Goal: Navigation & Orientation: Find specific page/section

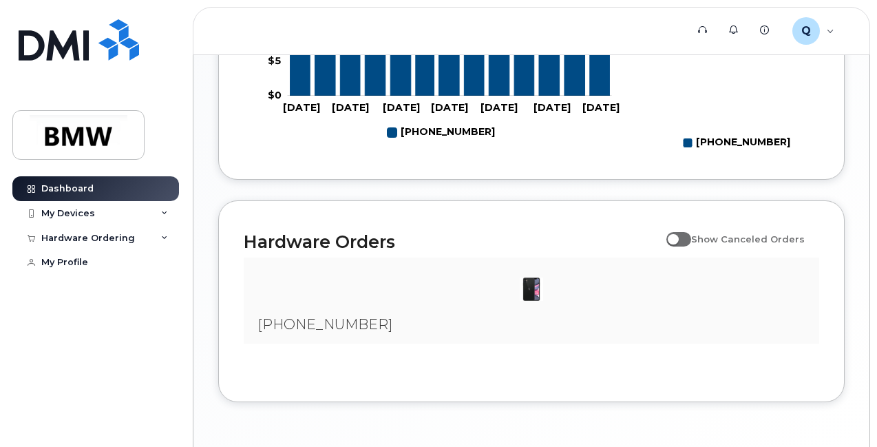
scroll to position [810, 0]
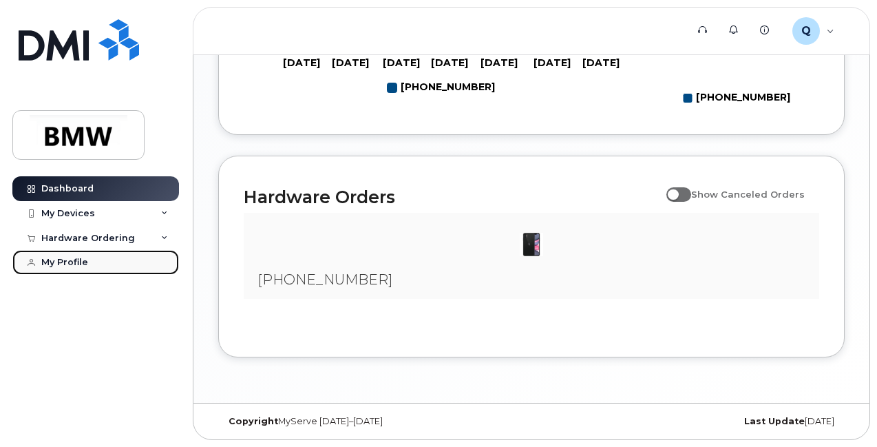
click at [58, 261] on div "My Profile" at bounding box center [64, 262] width 47 height 11
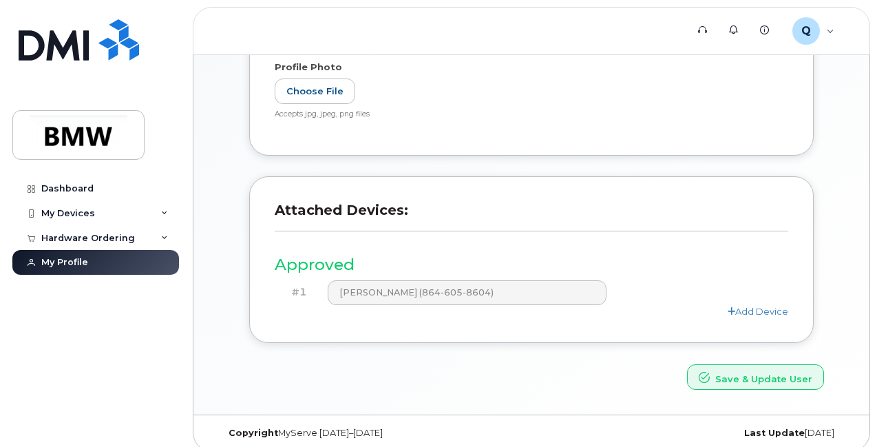
scroll to position [368, 0]
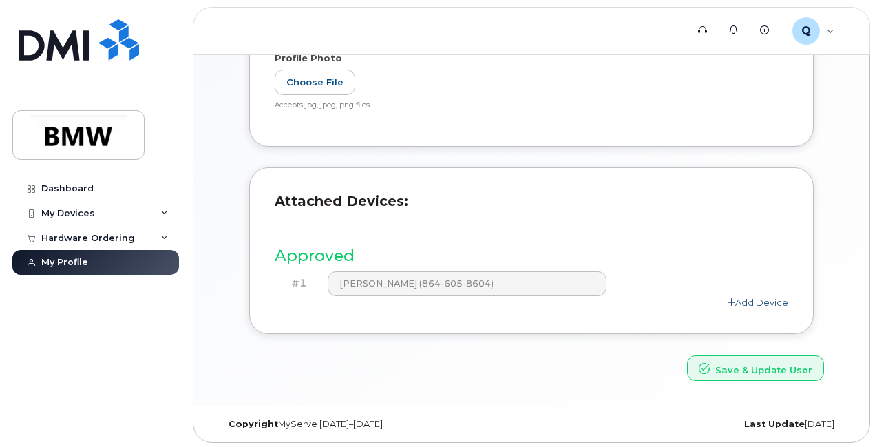
click at [769, 301] on link "Add Device" at bounding box center [758, 302] width 61 height 11
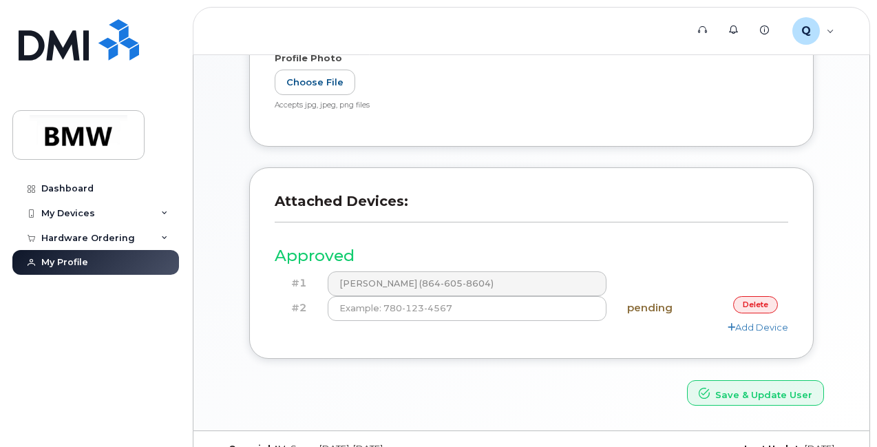
click at [760, 302] on link "delete" at bounding box center [755, 304] width 45 height 17
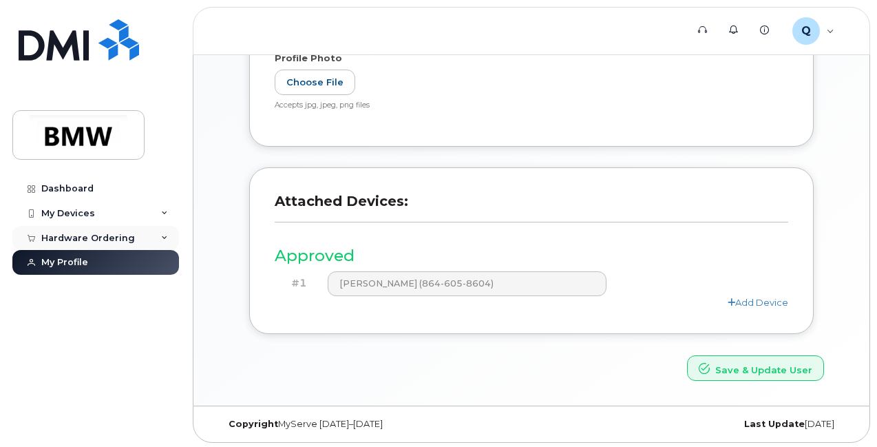
click at [121, 236] on div "Hardware Ordering" at bounding box center [88, 238] width 94 height 11
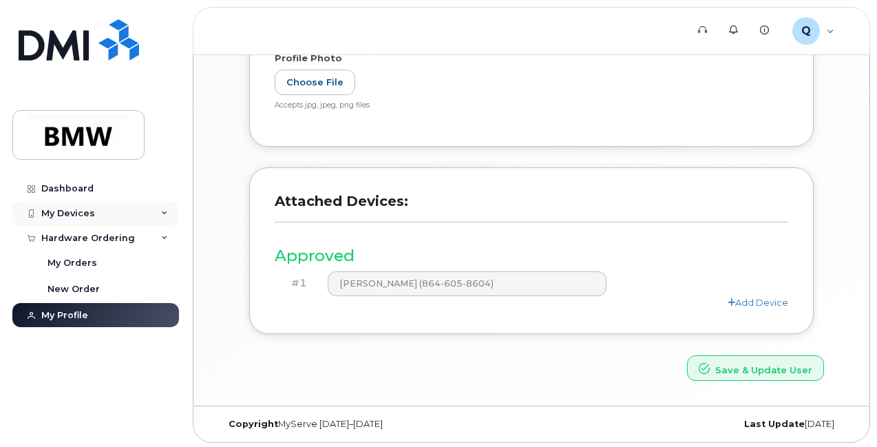
click at [138, 207] on div "My Devices" at bounding box center [95, 213] width 167 height 25
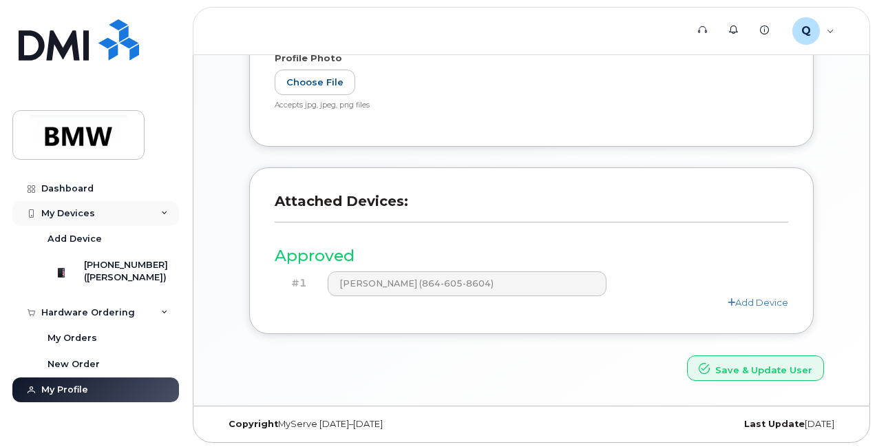
click at [70, 211] on div "My Devices" at bounding box center [68, 213] width 54 height 11
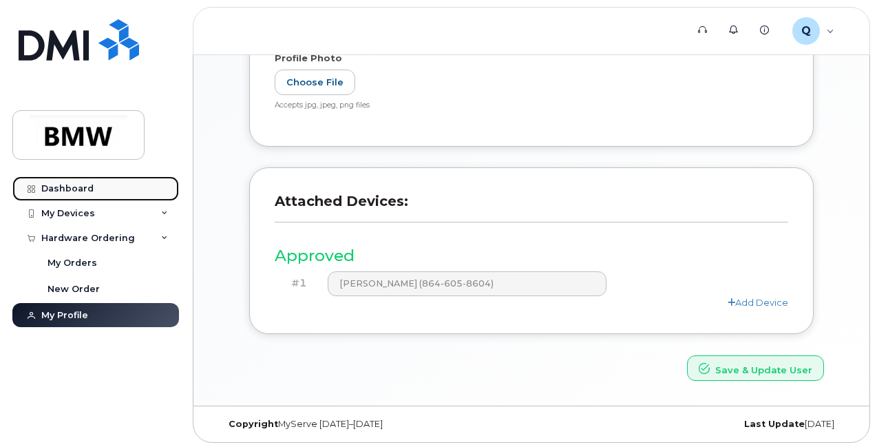
click at [56, 185] on div "Dashboard" at bounding box center [67, 188] width 52 height 11
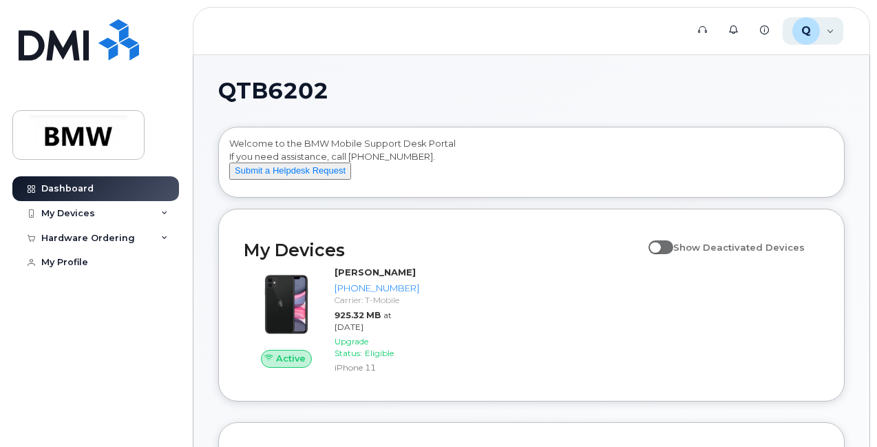
click at [811, 23] on div "Q" at bounding box center [807, 31] width 28 height 28
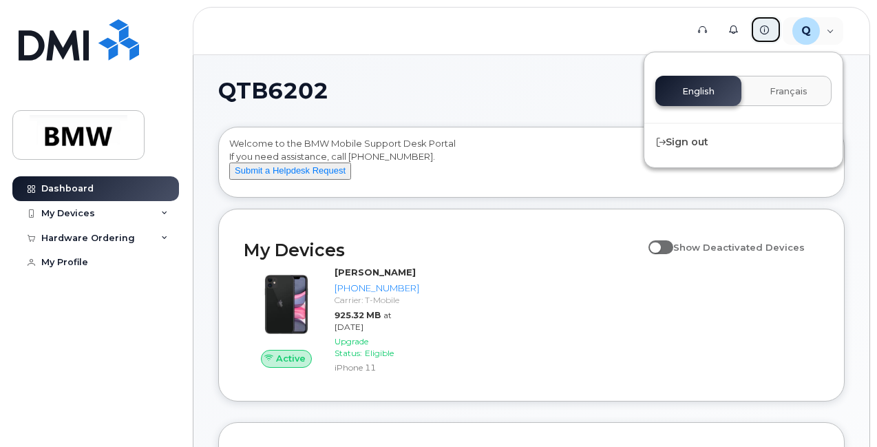
click at [763, 34] on icon at bounding box center [764, 29] width 9 height 9
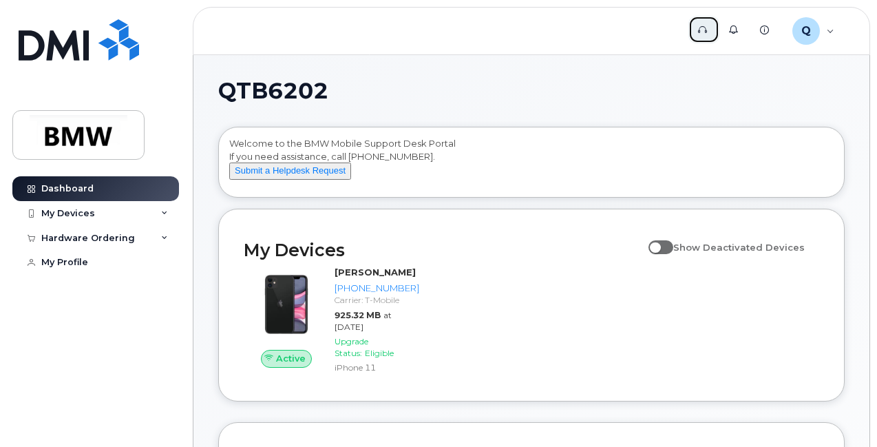
click at [708, 23] on link "Support" at bounding box center [704, 30] width 31 height 28
